Goal: Communication & Community: Answer question/provide support

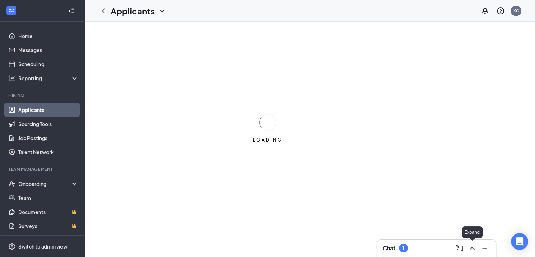
click at [475, 247] on icon "ChevronUp" at bounding box center [472, 248] width 8 height 8
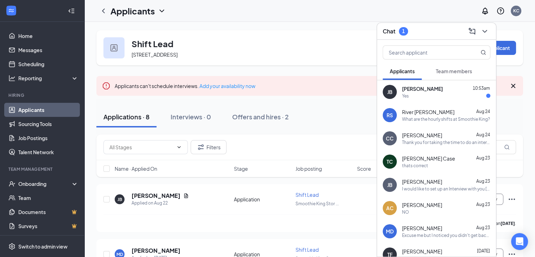
click at [417, 95] on div "Yes" at bounding box center [446, 96] width 88 height 6
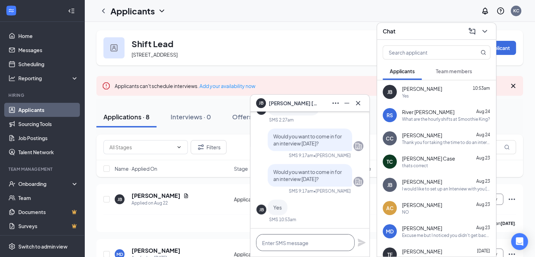
click at [283, 246] on textarea at bounding box center [305, 242] width 98 height 17
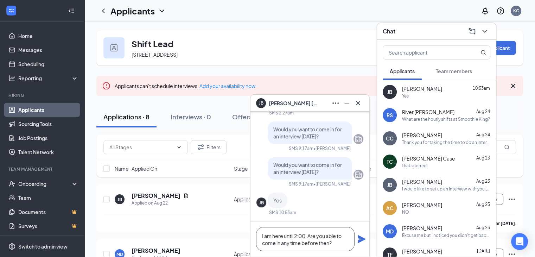
type textarea "I am here until 2:00. Are you able to come in any time before then?"
click at [362, 239] on icon "Plane" at bounding box center [362, 239] width 8 height 8
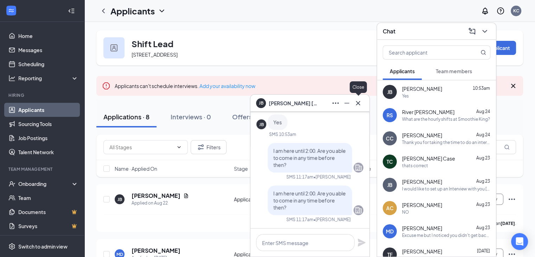
click at [357, 100] on icon "Cross" at bounding box center [358, 103] width 8 height 8
